Goal: Information Seeking & Learning: Learn about a topic

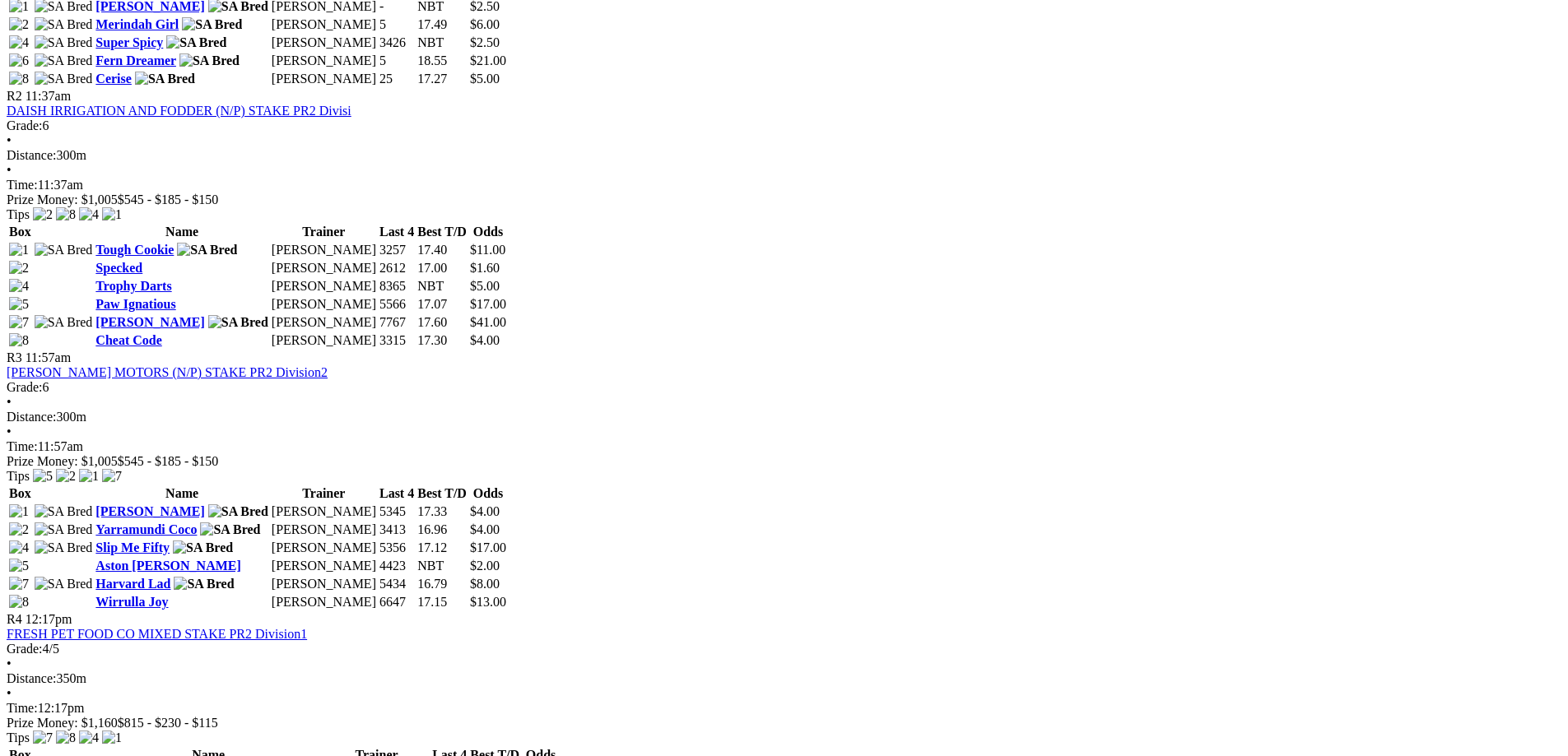
scroll to position [1069, 0]
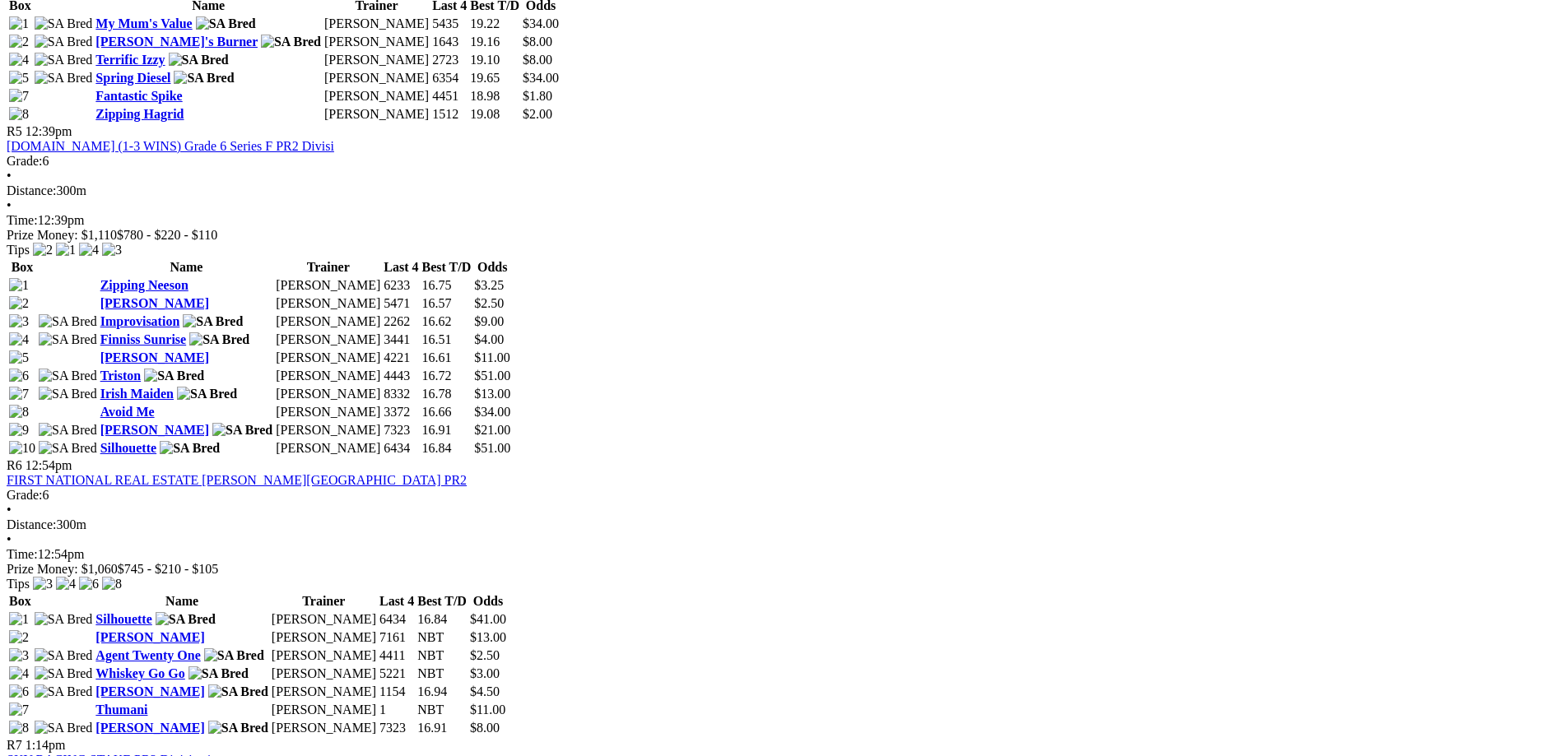
scroll to position [1727, 0]
